Goal: Navigation & Orientation: Find specific page/section

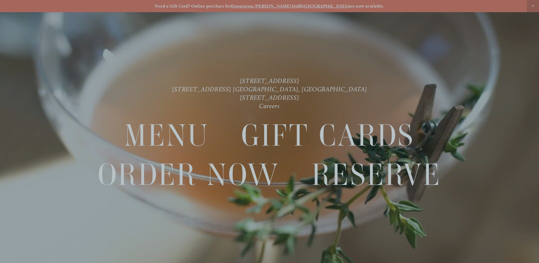
scroll to position [12, 0]
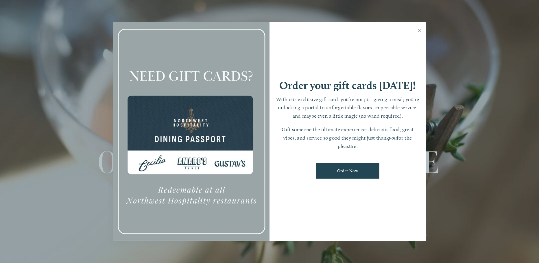
click at [424, 33] on link "Close" at bounding box center [418, 31] width 11 height 16
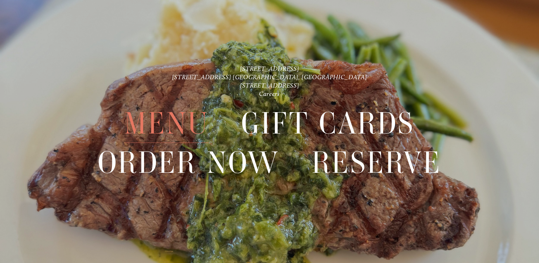
click at [172, 119] on span "Menu" at bounding box center [166, 123] width 84 height 39
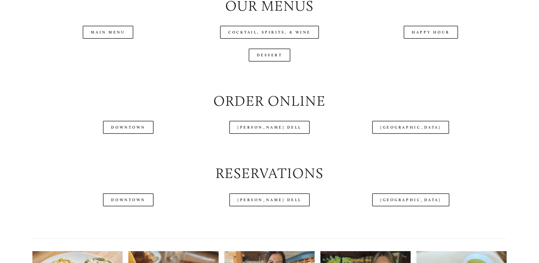
scroll to position [698, 0]
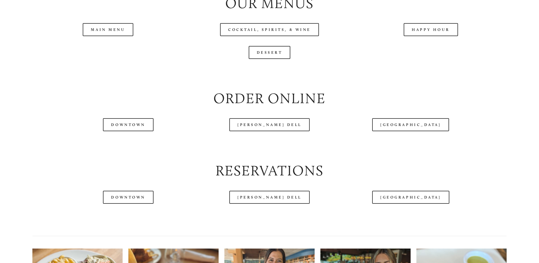
click at [126, 31] on div at bounding box center [252, 17] width 473 height 30
click at [129, 30] on div at bounding box center [252, 17] width 473 height 30
click at [110, 29] on div at bounding box center [252, 17] width 473 height 30
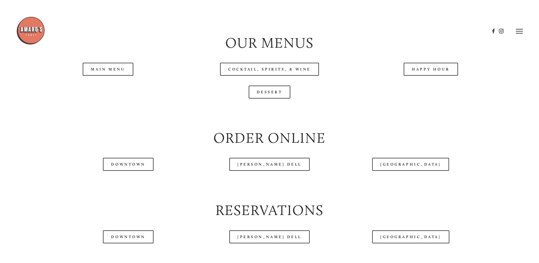
scroll to position [652, 0]
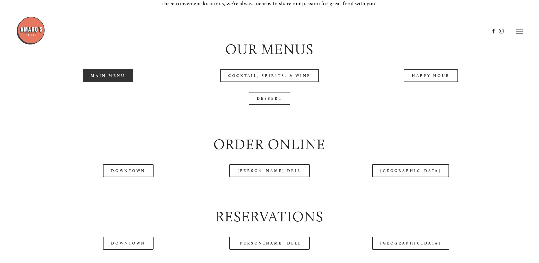
click at [117, 73] on link "Main Menu" at bounding box center [108, 75] width 51 height 13
